Goal: Information Seeking & Learning: Learn about a topic

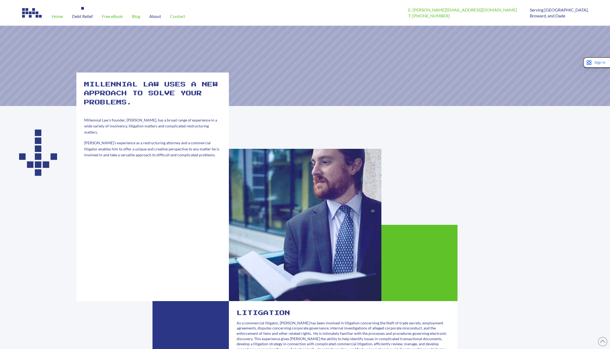
click at [83, 17] on span "Debt Relief" at bounding box center [82, 16] width 21 height 4
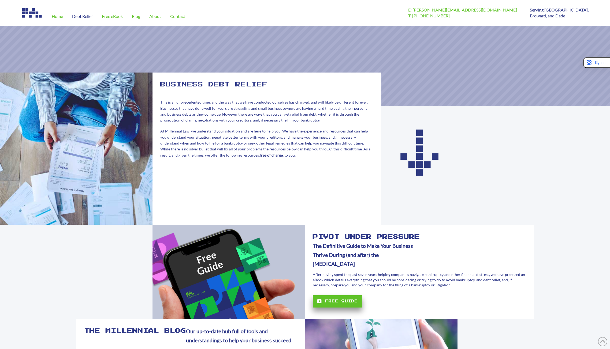
click at [241, 54] on rs-slide at bounding box center [305, 66] width 610 height 80
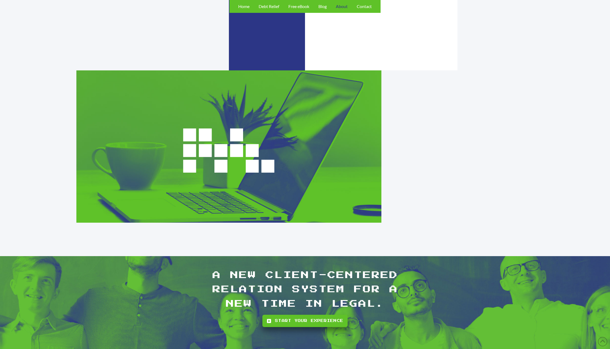
scroll to position [723, 0]
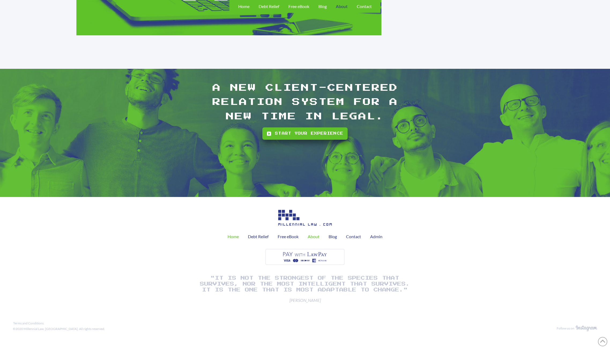
click at [229, 239] on span "Home" at bounding box center [232, 237] width 11 height 4
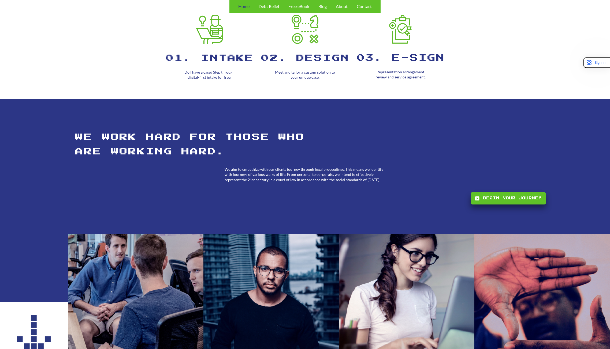
scroll to position [509, 0]
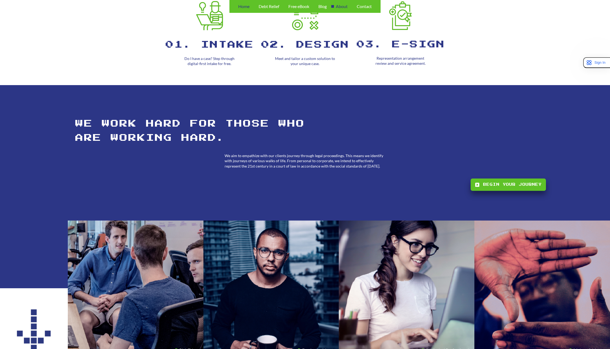
click at [344, 6] on span "About" at bounding box center [342, 6] width 12 height 4
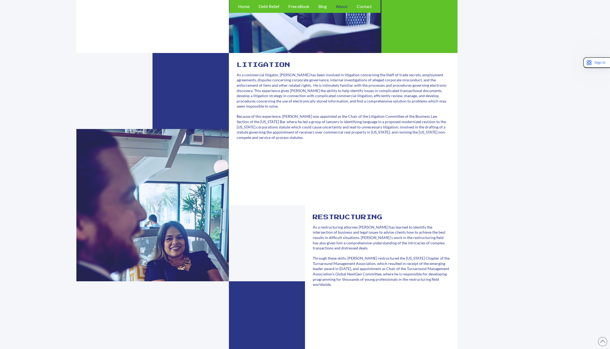
scroll to position [268, 0]
